Goal: Information Seeking & Learning: Learn about a topic

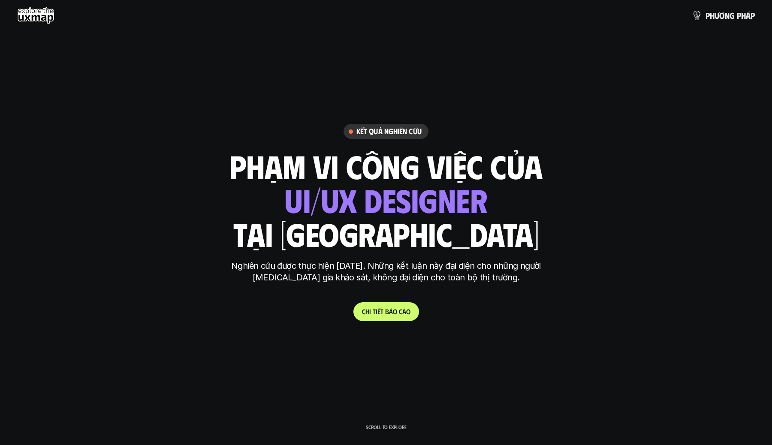
scroll to position [90, 0]
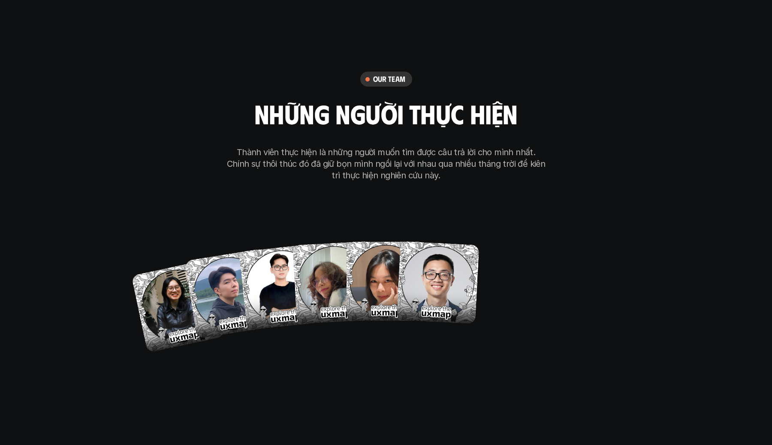
scroll to position [4970, 0]
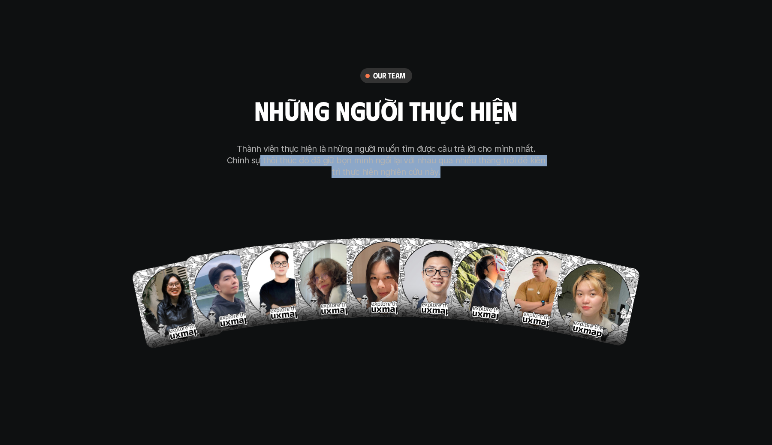
drag, startPoint x: 253, startPoint y: 117, endPoint x: 432, endPoint y: 148, distance: 181.9
click at [432, 148] on div "our team những người thực hiện Thành viên thực hiện là những người muốn tìm đượ…" at bounding box center [386, 206] width 429 height 431
click at [462, 147] on div "our team những người thực hiện Thành viên thực hiện là những người muốn tìm đượ…" at bounding box center [386, 206] width 429 height 431
drag, startPoint x: 419, startPoint y: 138, endPoint x: 167, endPoint y: 116, distance: 252.6
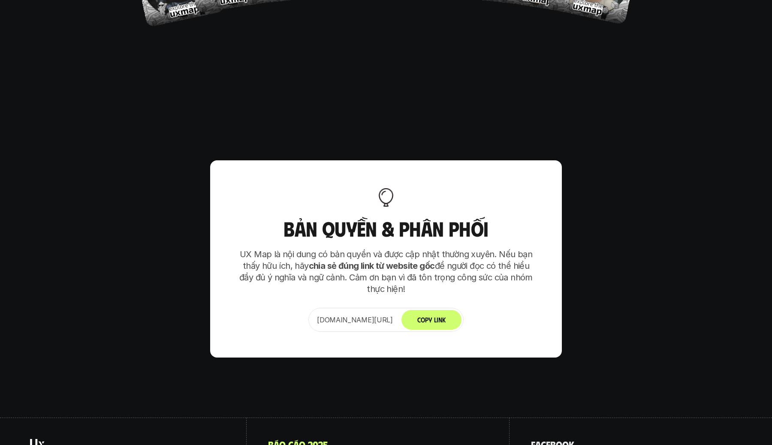
scroll to position [5356, 0]
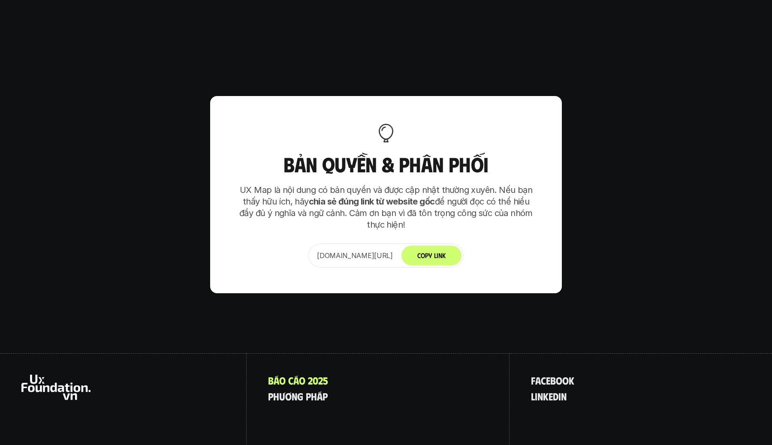
click at [437, 246] on button "Copy Link" at bounding box center [431, 256] width 60 height 20
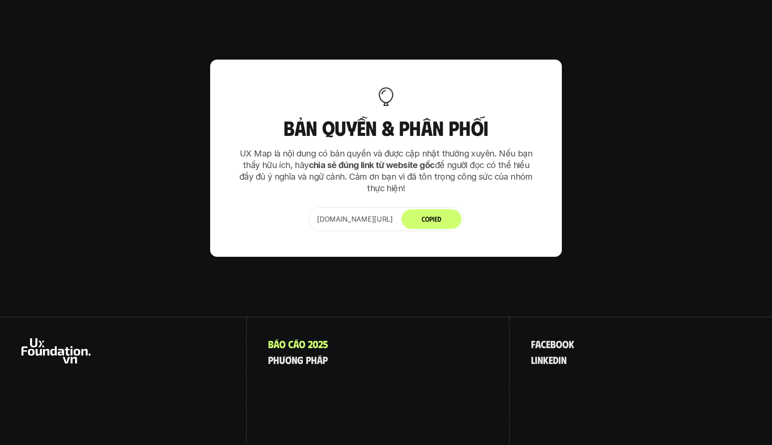
scroll to position [5395, 0]
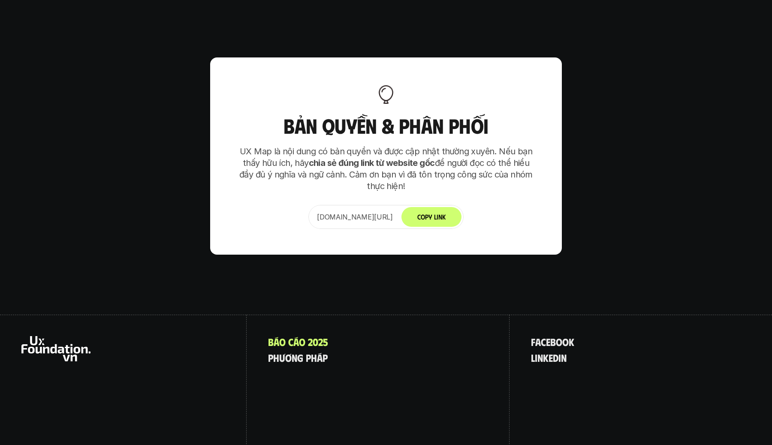
drag, startPoint x: 610, startPoint y: 350, endPoint x: 213, endPoint y: 351, distance: 396.6
click at [213, 351] on div "B á o c á o 2 0 2 5 p h ư ơ n g p h á p f a c e b o o k l i n k e d i n" at bounding box center [386, 390] width 772 height 151
click at [357, 362] on div "B á o c á o 2 0 2 5 p h ư ơ n g p h á p" at bounding box center [378, 390] width 263 height 151
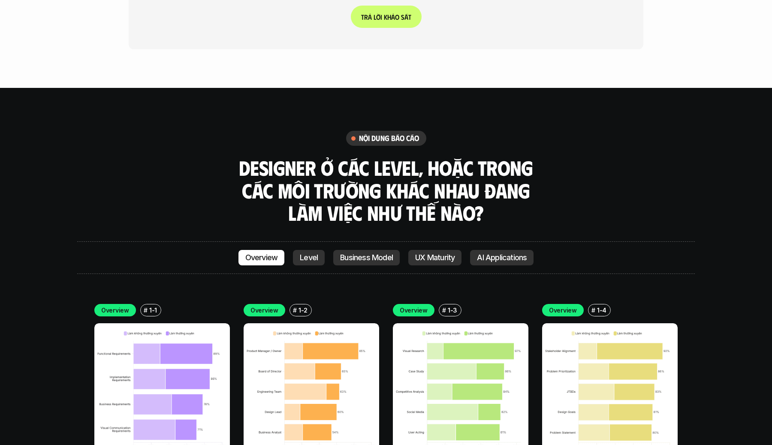
scroll to position [2391, 0]
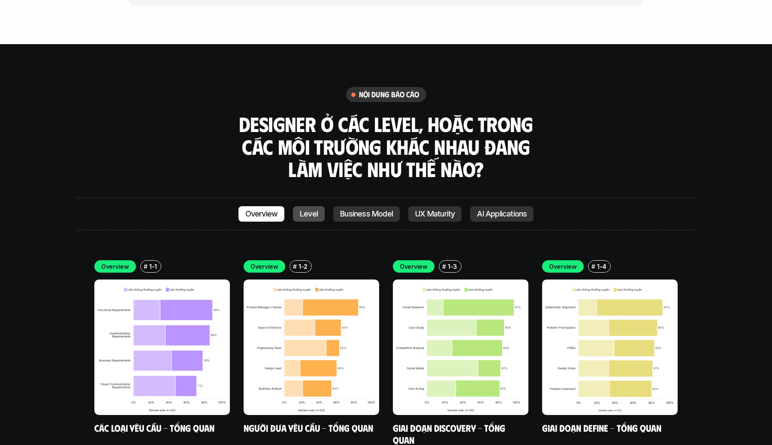
click at [308, 210] on p "Level" at bounding box center [309, 214] width 18 height 9
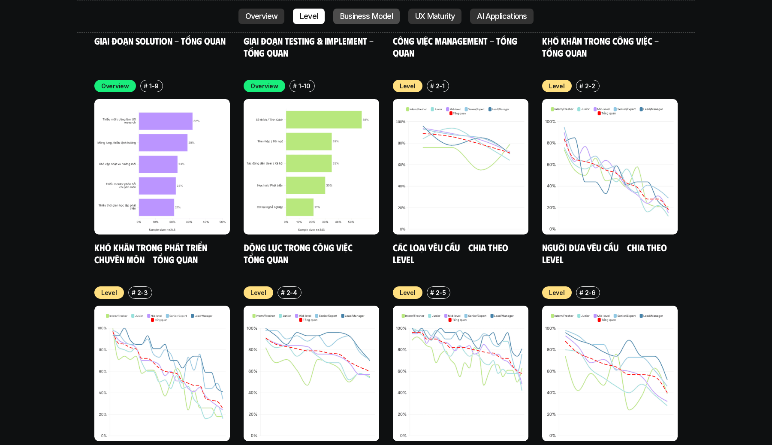
click at [371, 17] on p "Business Model" at bounding box center [366, 16] width 53 height 9
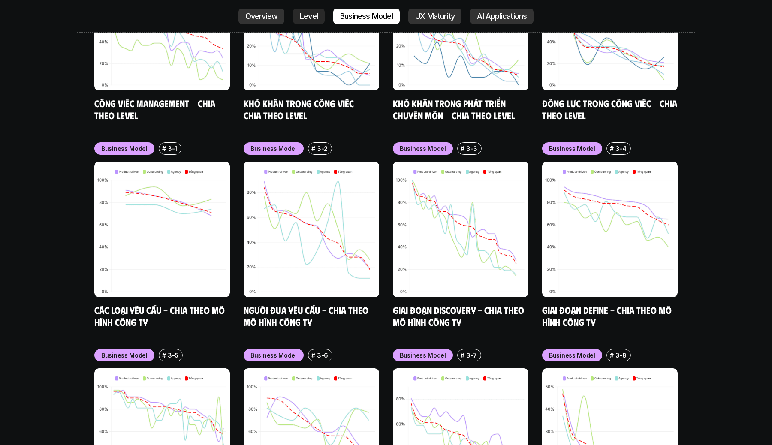
click at [462, 24] on div "Overview Level Business Model UX Maturity AI Applications" at bounding box center [385, 16] width 295 height 15
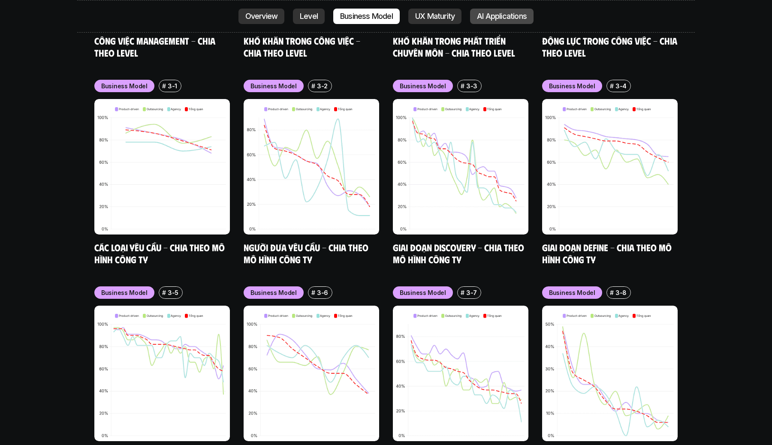
click at [491, 21] on link "AI Applications" at bounding box center [501, 16] width 63 height 15
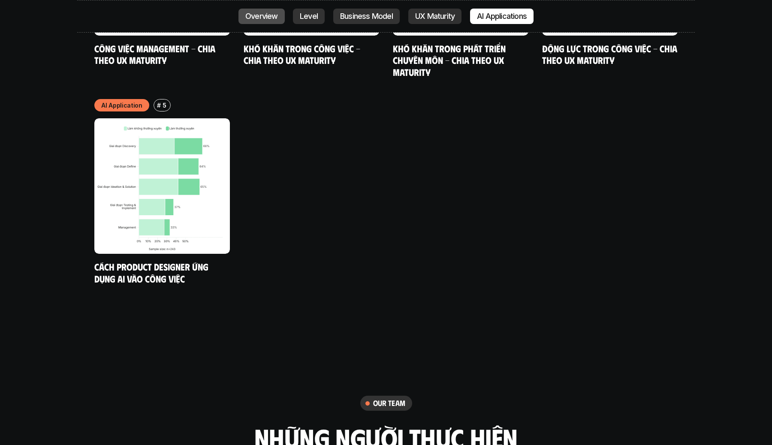
click at [256, 14] on p "Overview" at bounding box center [261, 16] width 33 height 9
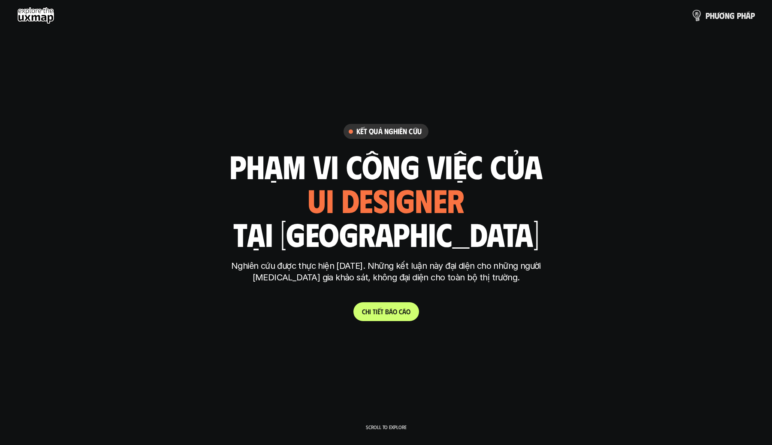
click at [703, 12] on link "p h ư ơ n g p h á p" at bounding box center [723, 15] width 63 height 17
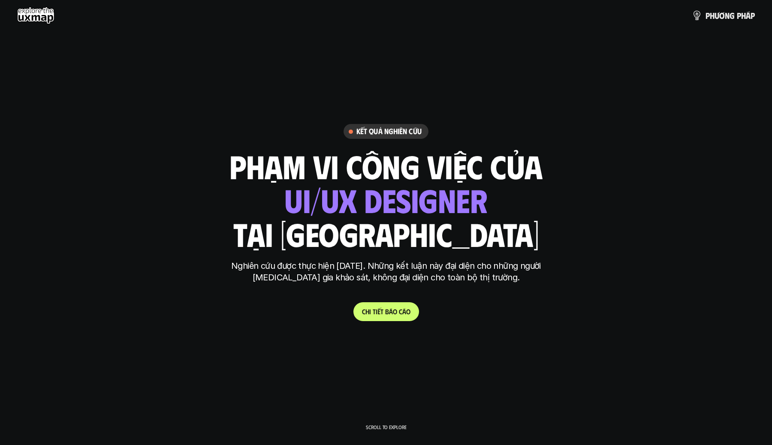
click at [391, 316] on link "C h i t i ế t b á o c á o" at bounding box center [386, 311] width 66 height 19
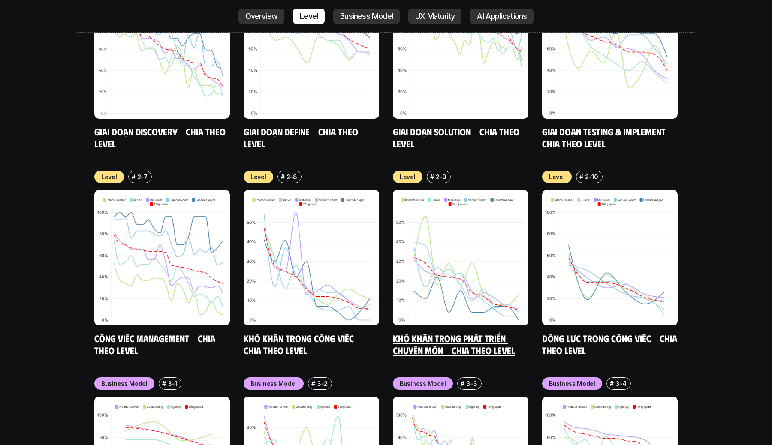
scroll to position [3328, 0]
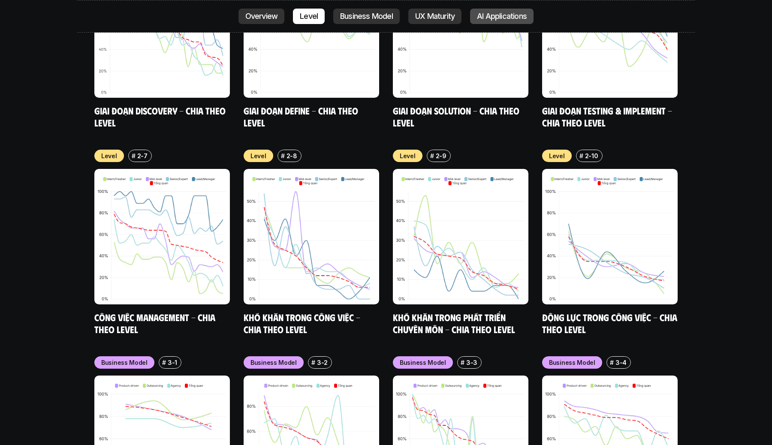
click at [506, 16] on p "AI Applications" at bounding box center [502, 16] width 50 height 9
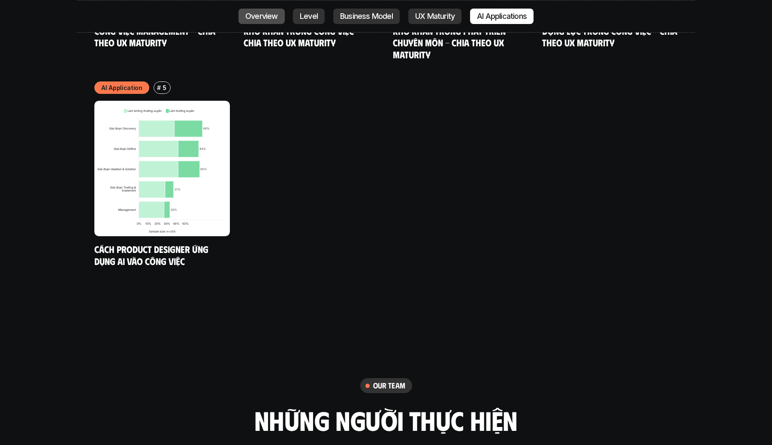
scroll to position [4661, 0]
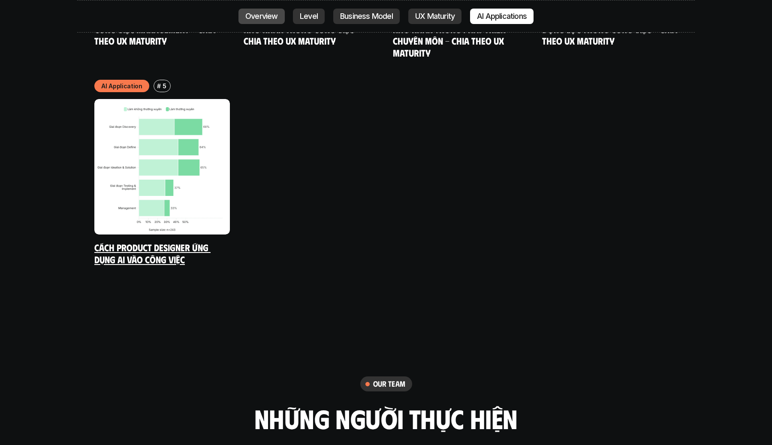
click at [133, 141] on img at bounding box center [161, 166] width 135 height 135
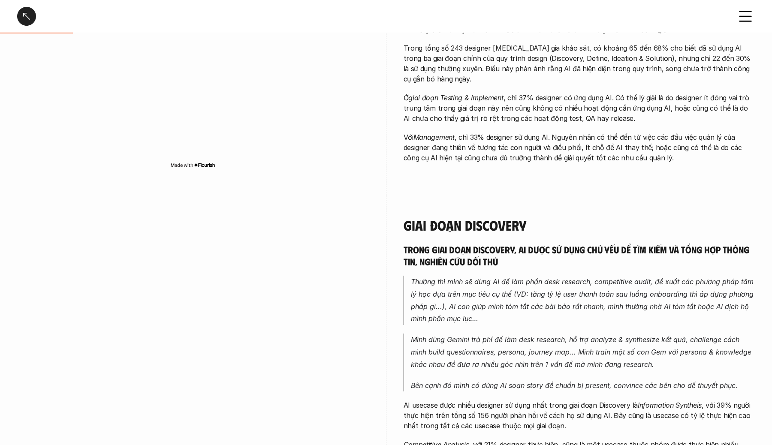
scroll to position [437, 0]
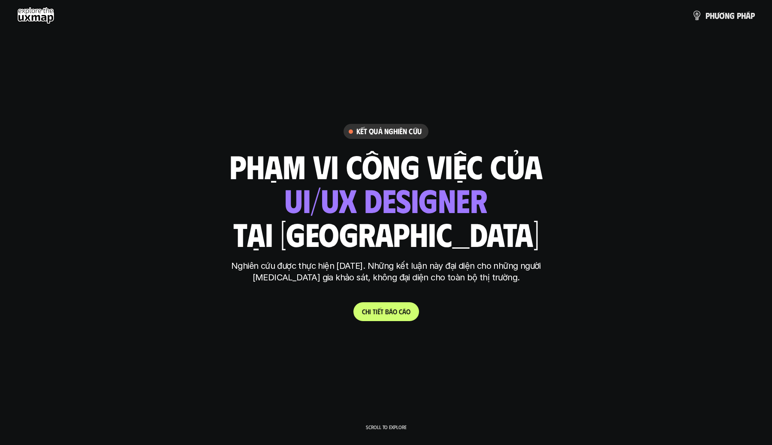
click at [379, 135] on h6 "Kết quả nghiên cứu" at bounding box center [388, 131] width 65 height 10
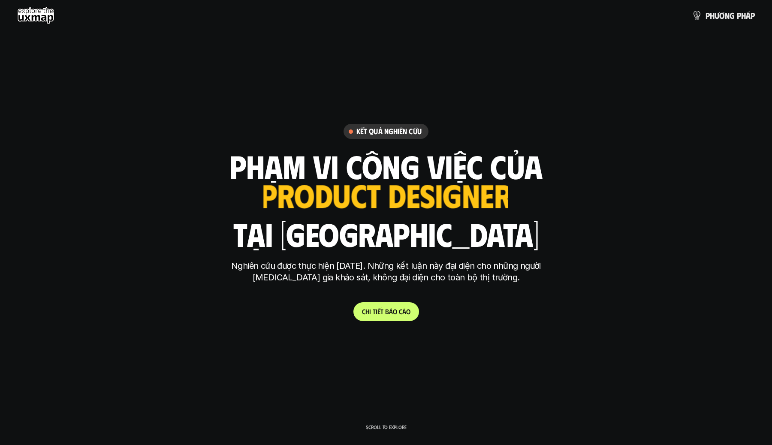
click at [33, 17] on use at bounding box center [35, 15] width 37 height 17
